Goal: Task Accomplishment & Management: Use online tool/utility

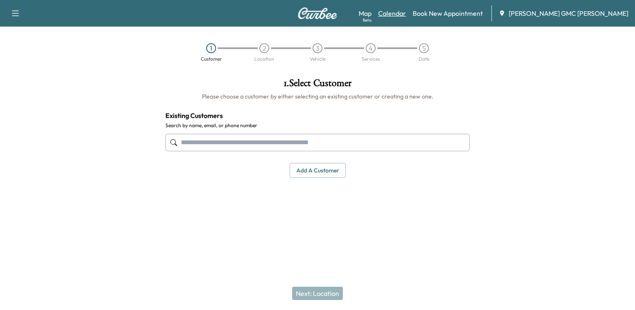
click at [406, 13] on link "Calendar" at bounding box center [392, 13] width 28 height 10
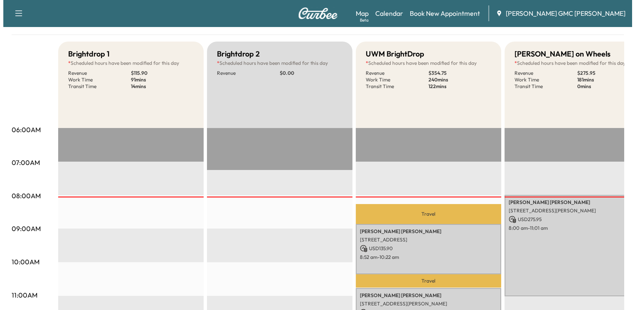
scroll to position [83, 0]
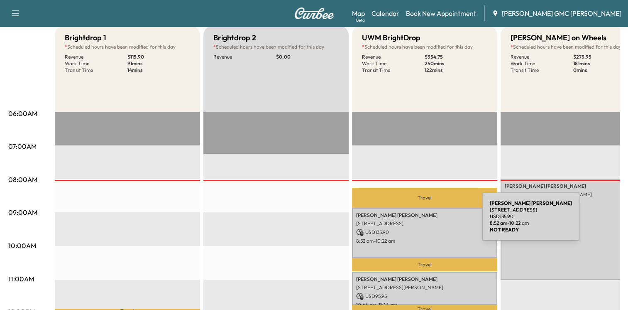
click at [420, 221] on p "[STREET_ADDRESS]" at bounding box center [424, 223] width 137 height 7
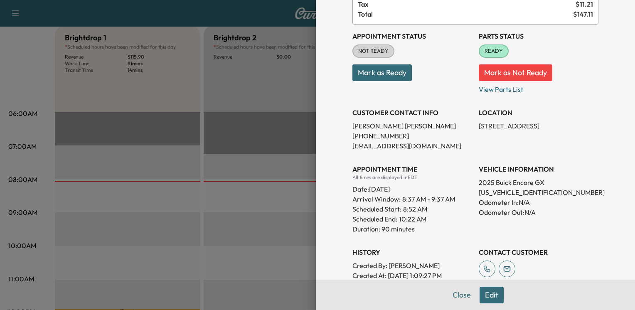
scroll to position [125, 0]
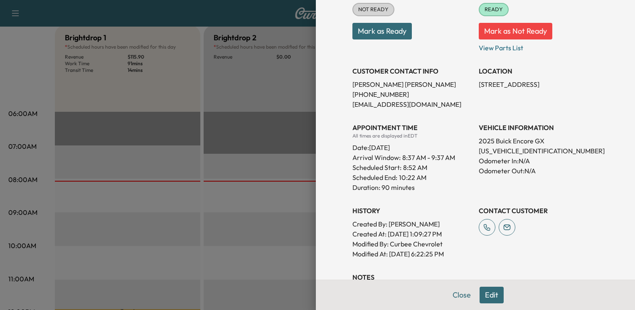
click at [478, 177] on div "VEHICLE INFORMATION 2025 Buick Encore GX [US_VEHICLE_IDENTIFICATION_NUMBER] Odo…" at bounding box center [538, 154] width 120 height 76
drag, startPoint x: 472, startPoint y: 177, endPoint x: 457, endPoint y: 100, distance: 78.8
click at [457, 100] on p "[EMAIL_ADDRESS][DOMAIN_NAME]" at bounding box center [412, 104] width 120 height 10
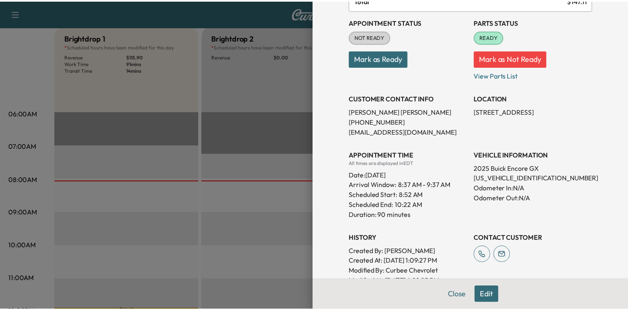
scroll to position [83, 0]
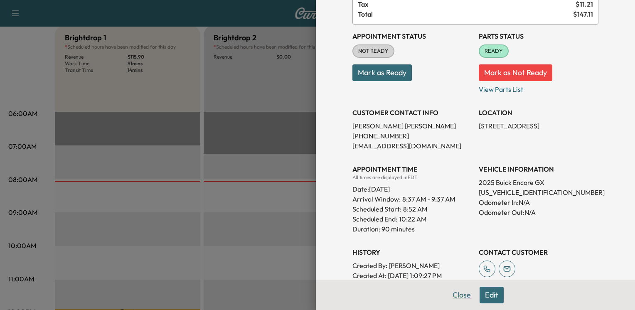
click at [458, 299] on button "Close" at bounding box center [461, 295] width 29 height 17
